Goal: Task Accomplishment & Management: Manage account settings

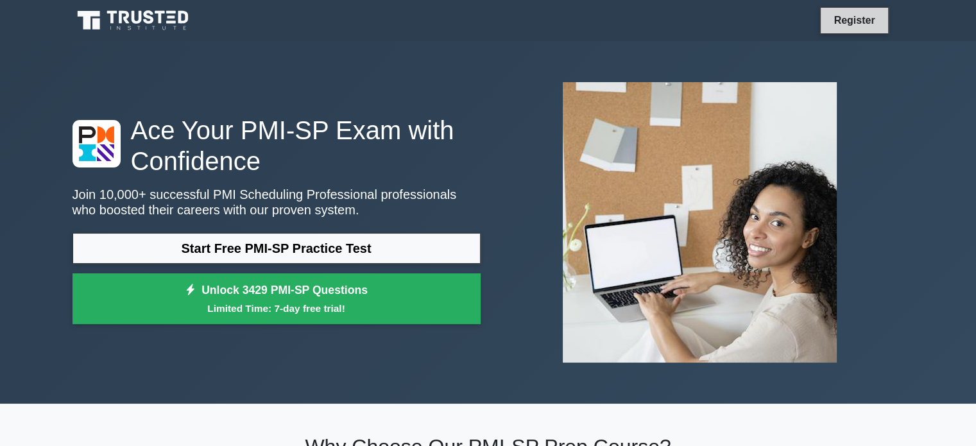
click at [850, 15] on link "Register" at bounding box center [854, 20] width 56 height 16
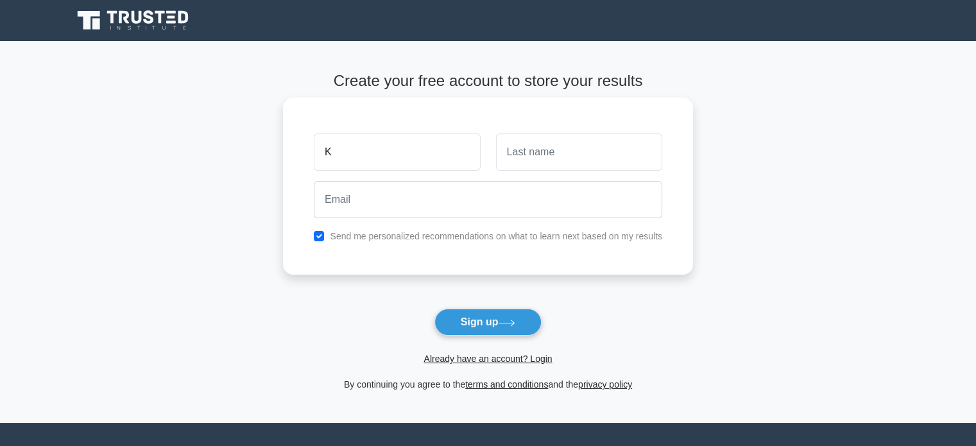
type input "K"
click at [551, 157] on input "text" at bounding box center [579, 151] width 166 height 37
type input "S"
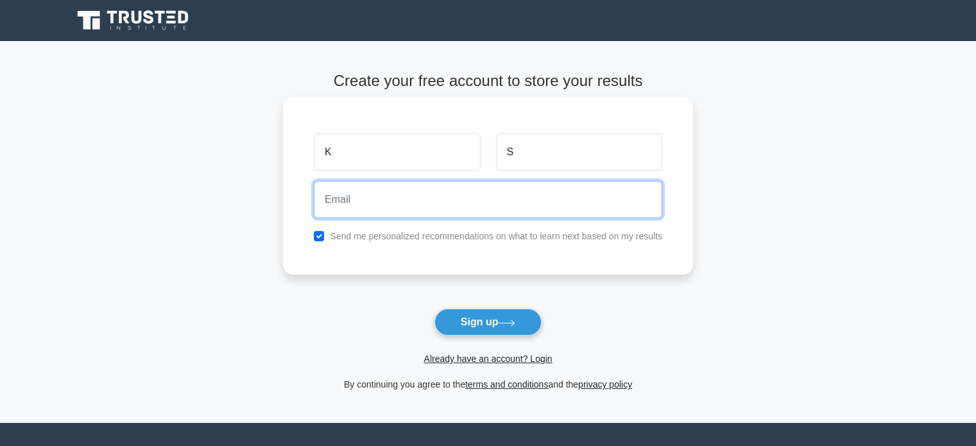
click at [413, 199] on input "email" at bounding box center [488, 199] width 348 height 37
type input "ks117a@gmail.com"
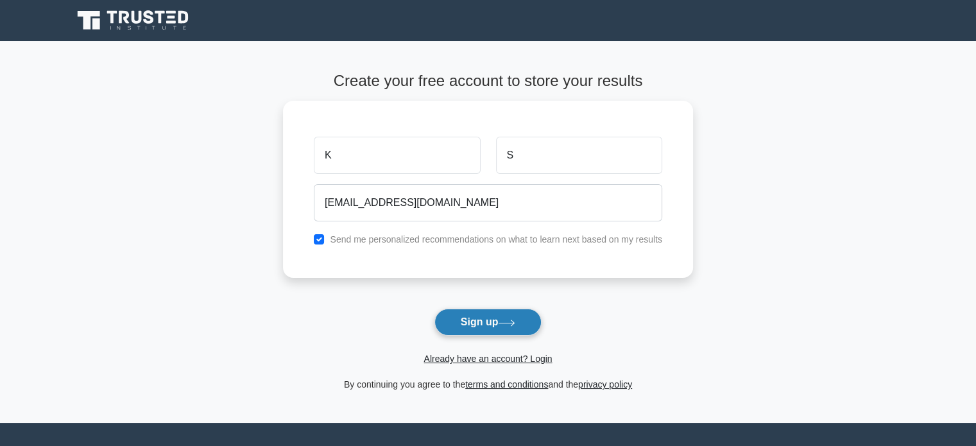
click at [482, 324] on button "Sign up" at bounding box center [488, 322] width 108 height 27
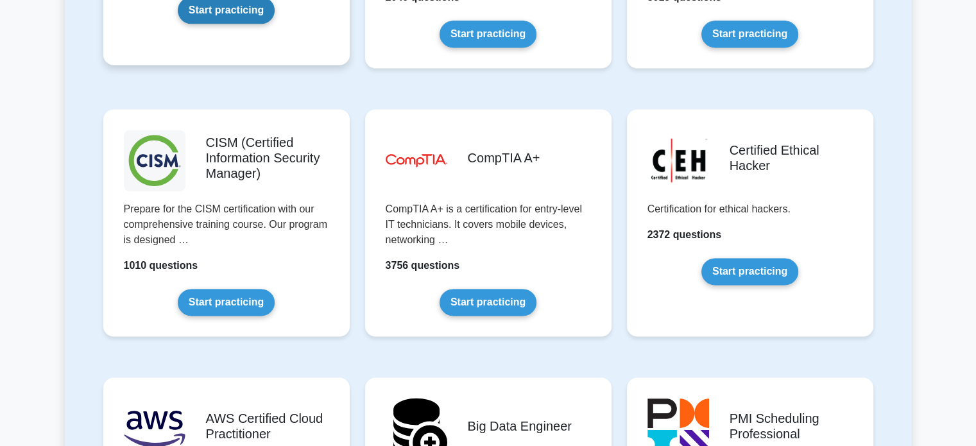
scroll to position [2053, 0]
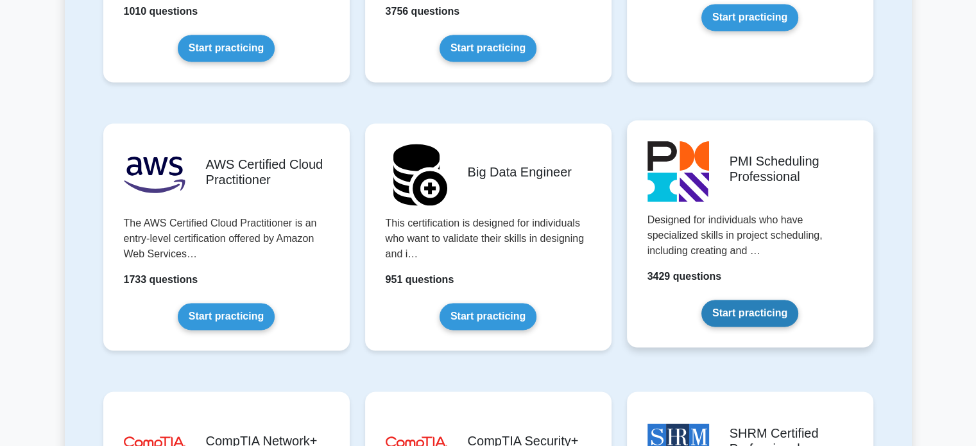
click at [729, 310] on link "Start practicing" at bounding box center [749, 313] width 97 height 27
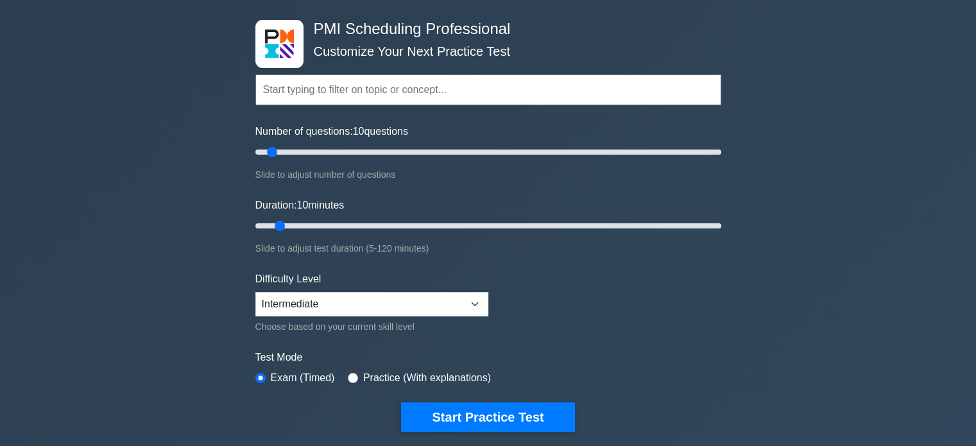
scroll to position [128, 0]
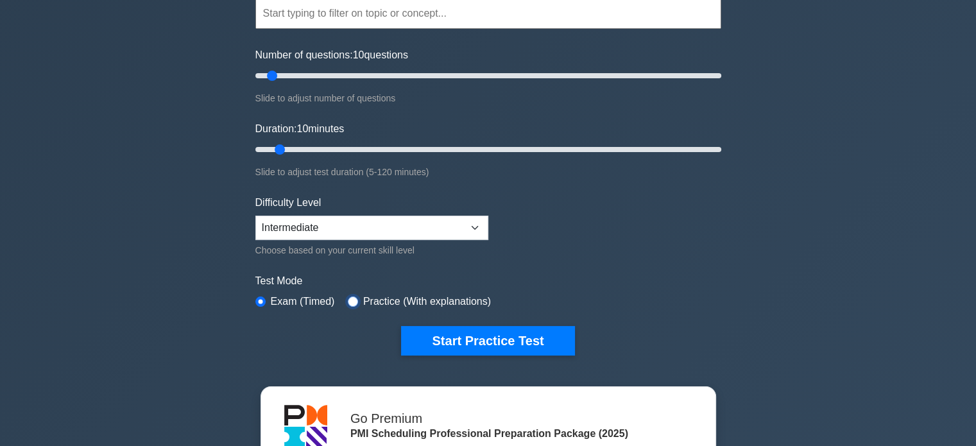
click at [350, 301] on input "radio" at bounding box center [353, 301] width 10 height 10
radio input "true"
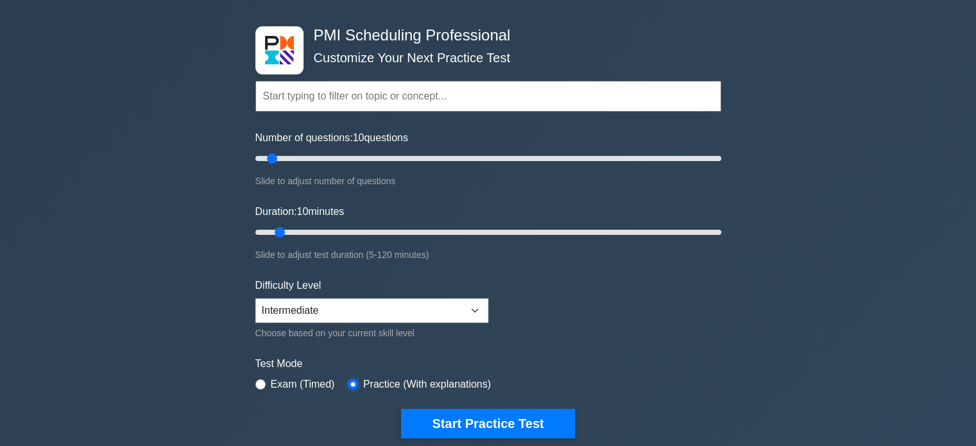
scroll to position [0, 0]
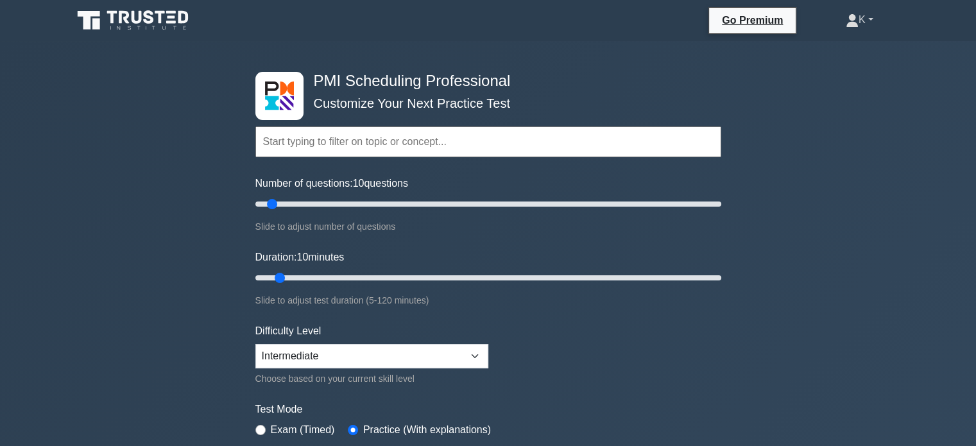
click at [874, 20] on link "K" at bounding box center [859, 20] width 89 height 26
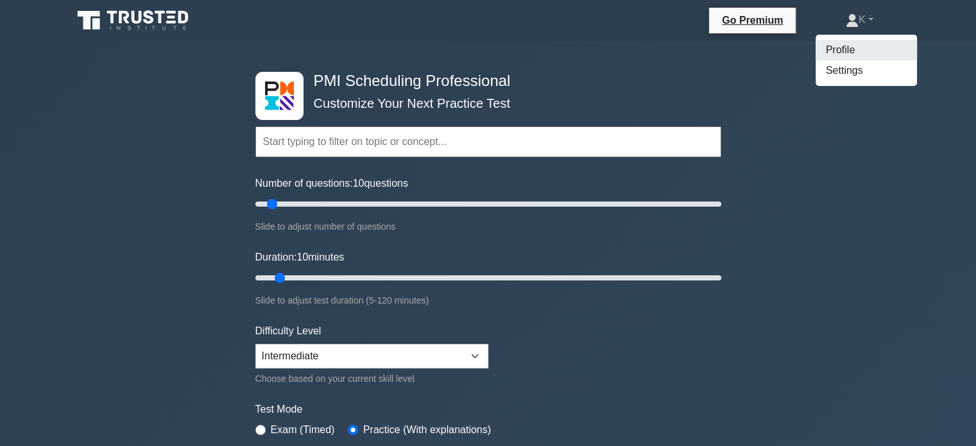
click at [856, 49] on link "Profile" at bounding box center [865, 50] width 101 height 21
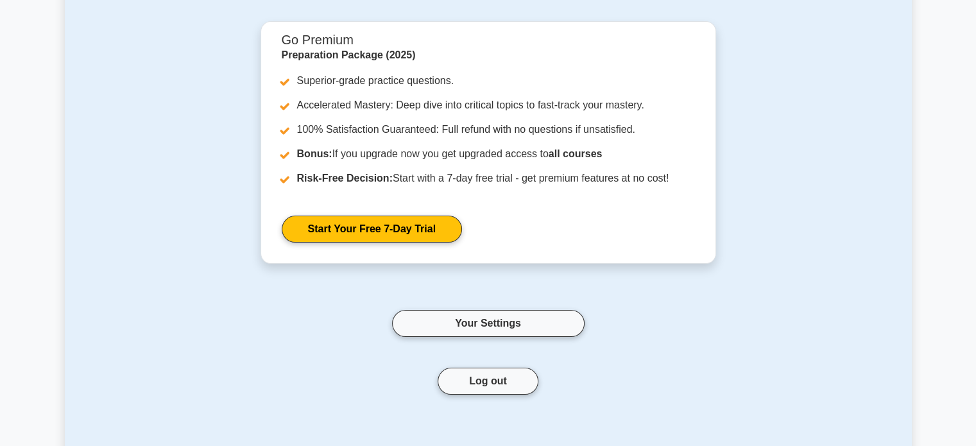
scroll to position [257, 0]
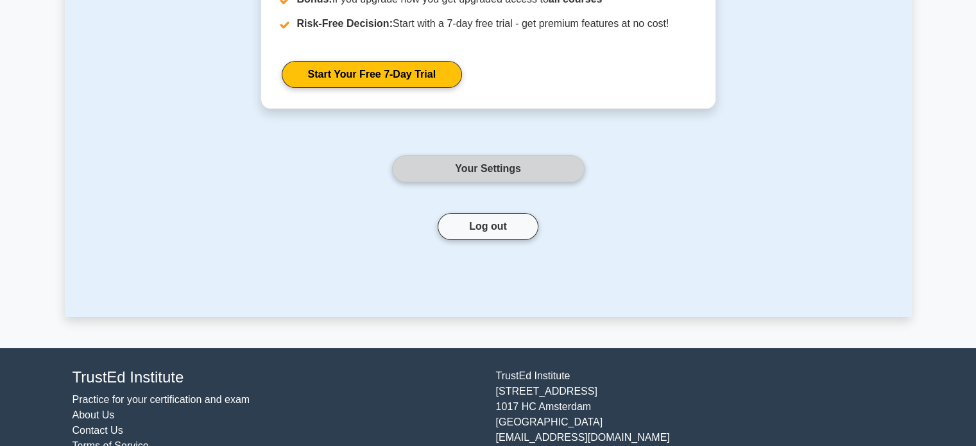
click at [501, 164] on link "Your Settings" at bounding box center [488, 168] width 192 height 27
